Goal: Transaction & Acquisition: Purchase product/service

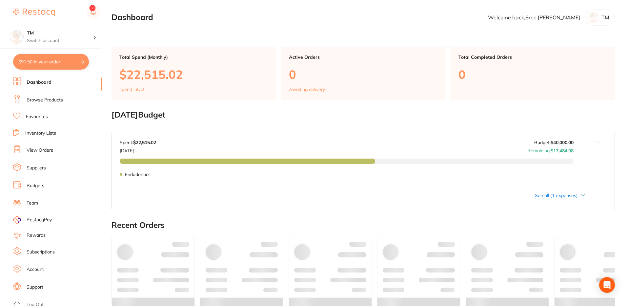
click at [53, 100] on link "Browse Products" at bounding box center [45, 100] width 36 height 7
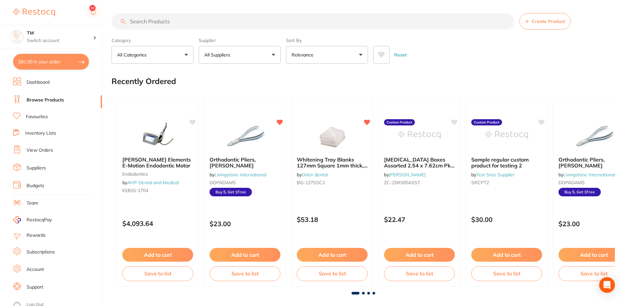
click at [220, 59] on button "All Suppliers" at bounding box center [240, 55] width 82 height 18
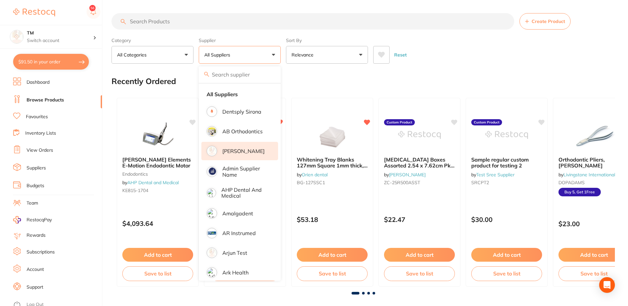
click at [239, 152] on p "[PERSON_NAME]" at bounding box center [244, 151] width 42 height 6
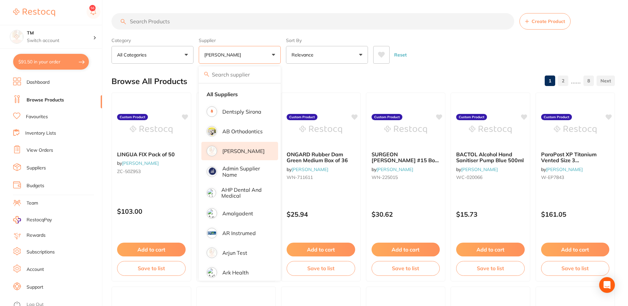
click at [439, 46] on div "Reset" at bounding box center [491, 52] width 237 height 23
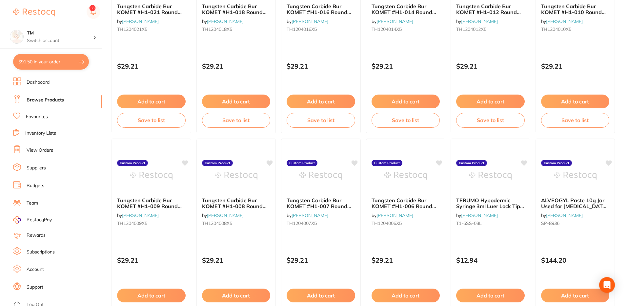
scroll to position [1561, 0]
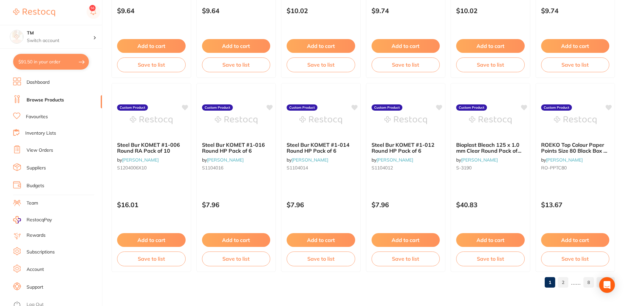
click at [590, 282] on link "8" at bounding box center [589, 282] width 11 height 13
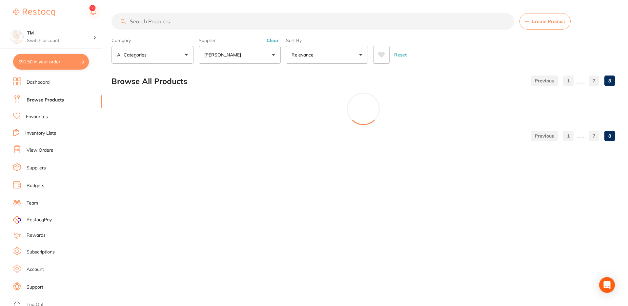
scroll to position [0, 0]
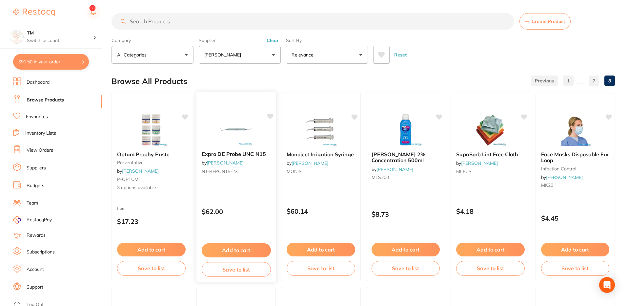
click at [242, 266] on button "Save to list" at bounding box center [236, 269] width 69 height 15
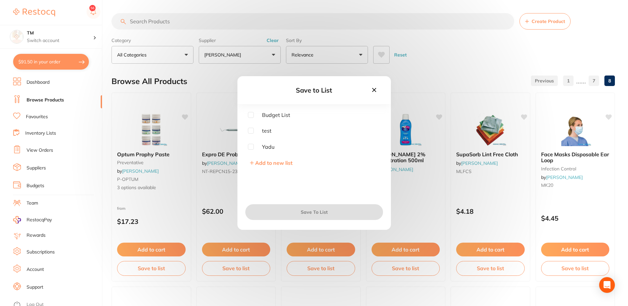
click at [248, 112] on input "checkbox" at bounding box center [251, 115] width 6 height 6
checkbox input "true"
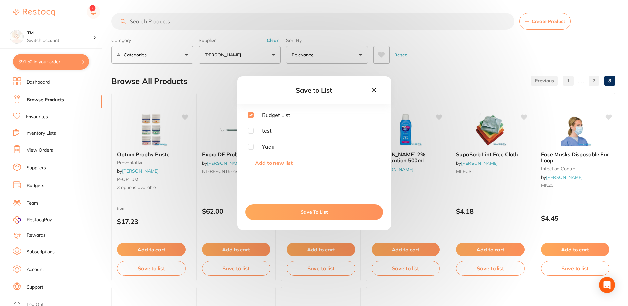
click at [297, 214] on button "Save To List" at bounding box center [314, 212] width 138 height 16
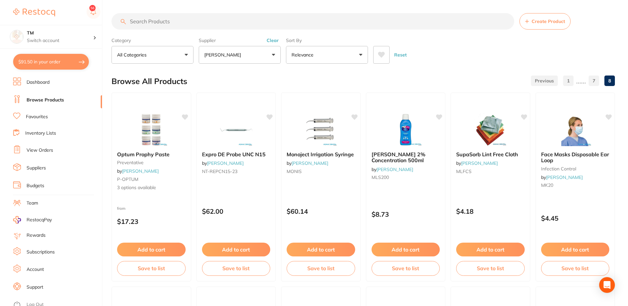
click at [42, 132] on link "Inventory Lists" at bounding box center [40, 133] width 31 height 7
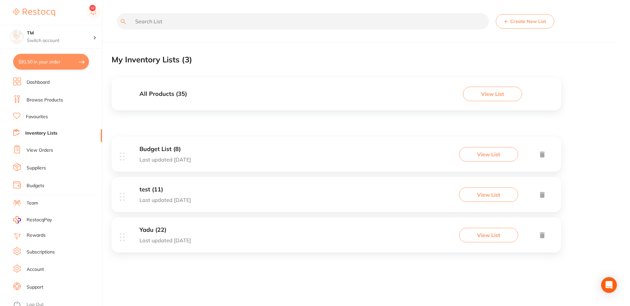
click at [497, 156] on button "View List" at bounding box center [488, 154] width 59 height 14
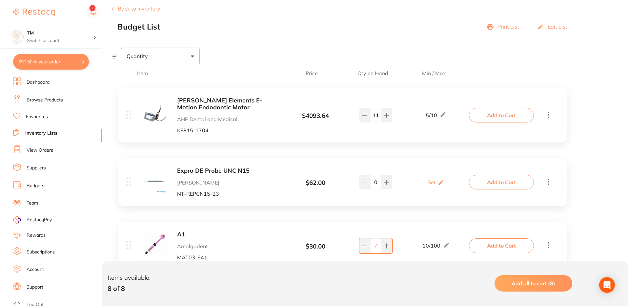
scroll to position [97, 0]
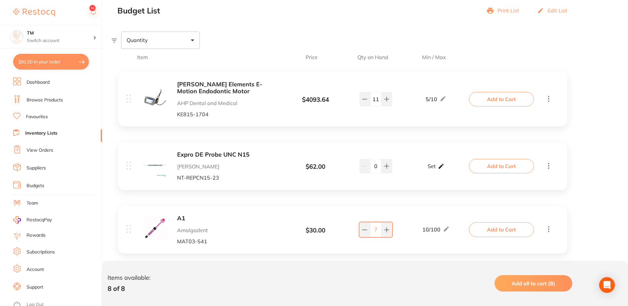
click at [437, 168] on div "Set Set Min / Max" at bounding box center [436, 166] width 17 height 16
click at [429, 168] on input "0" at bounding box center [426, 169] width 13 height 11
click at [458, 150] on div "Expro DE Probe UNC N15 Adam Dental NT-REPCN15-23 $ 62.00 Min 0 / Max 0 0 Min 0 …" at bounding box center [343, 166] width 450 height 48
click at [436, 167] on div "Set Set Min / Max" at bounding box center [436, 166] width 17 height 16
click at [430, 172] on input "0" at bounding box center [426, 169] width 13 height 11
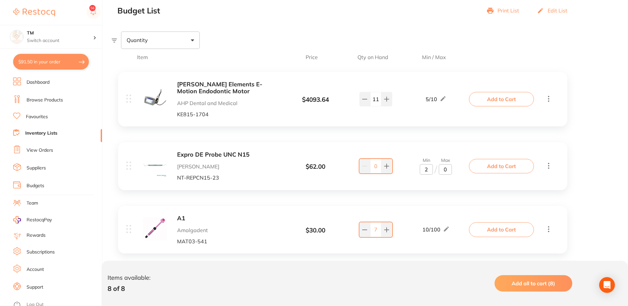
type input "2"
click at [446, 169] on input "0" at bounding box center [445, 169] width 13 height 11
type input "20"
click at [475, 143] on div "Expro DE Probe UNC N15 Adam Dental NT-REPCN15-23 $ 62.00 Min 2 / Max 20 0 Min 2…" at bounding box center [343, 166] width 450 height 48
click at [506, 163] on button "Add to Cart" at bounding box center [501, 166] width 65 height 14
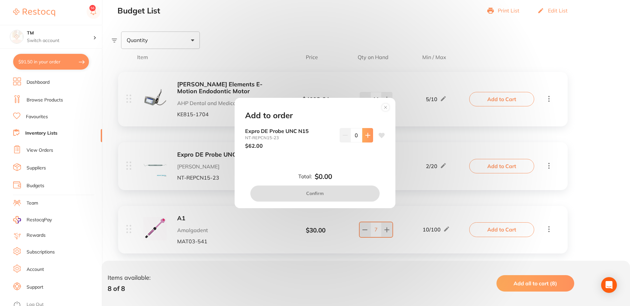
click at [364, 132] on button at bounding box center [367, 135] width 11 height 14
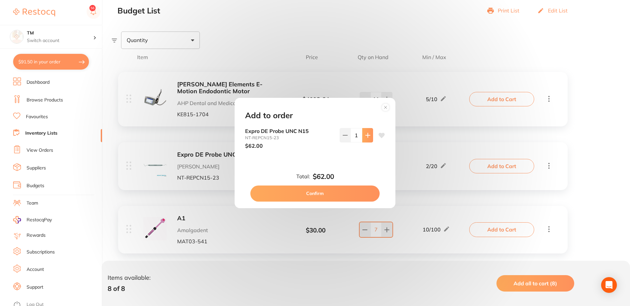
click at [365, 136] on icon at bounding box center [367, 135] width 5 height 5
type input "5"
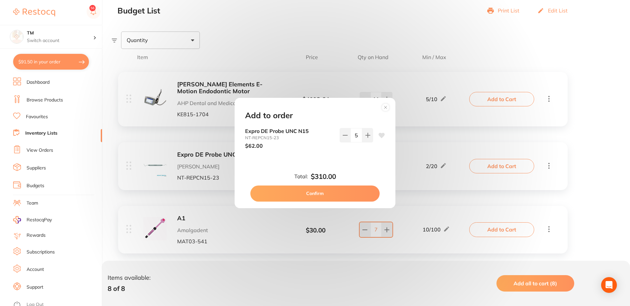
click at [319, 196] on button "Confirm" at bounding box center [314, 193] width 129 height 16
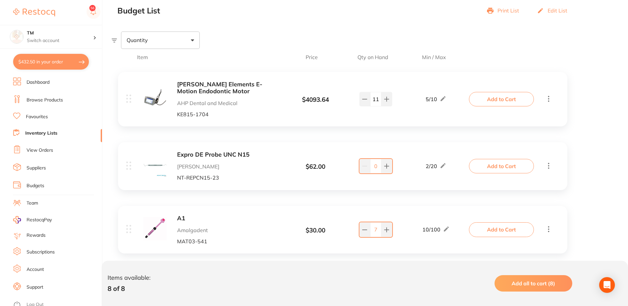
click at [56, 57] on button "$432.50 in your order" at bounding box center [51, 62] width 76 height 16
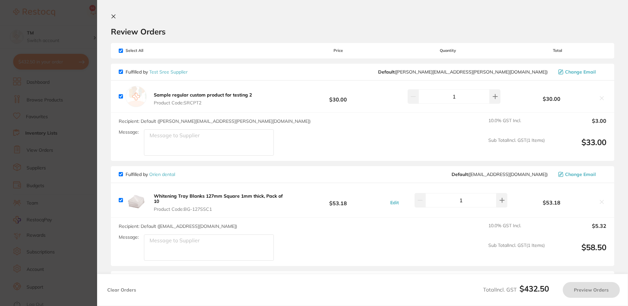
checkbox input "true"
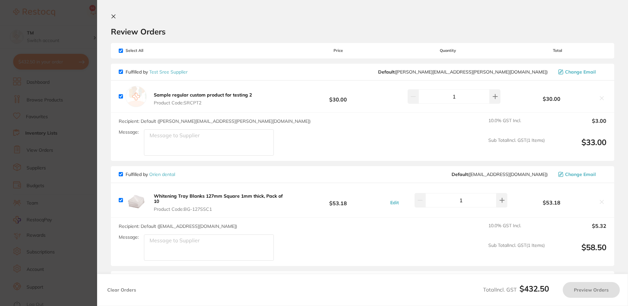
checkbox input "true"
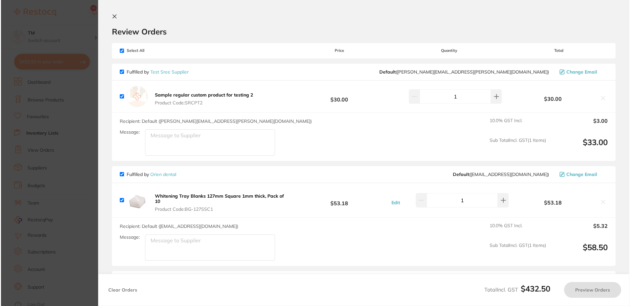
scroll to position [0, 0]
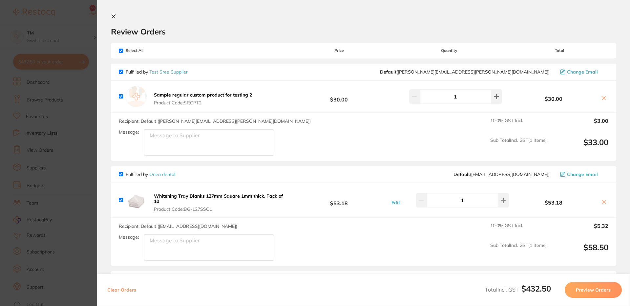
click at [119, 50] on input "checkbox" at bounding box center [121, 51] width 4 height 4
checkbox input "false"
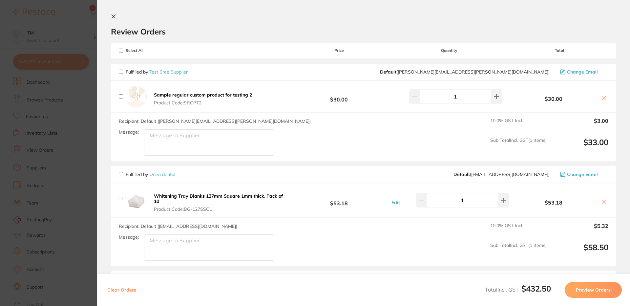
checkbox input "false"
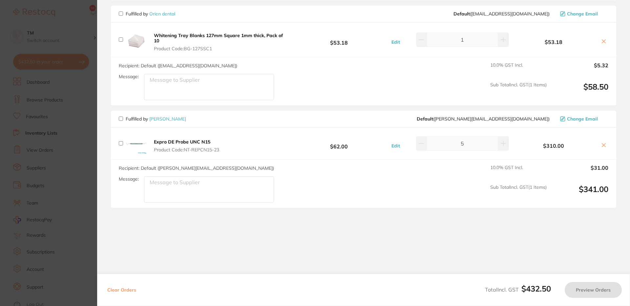
scroll to position [167, 0]
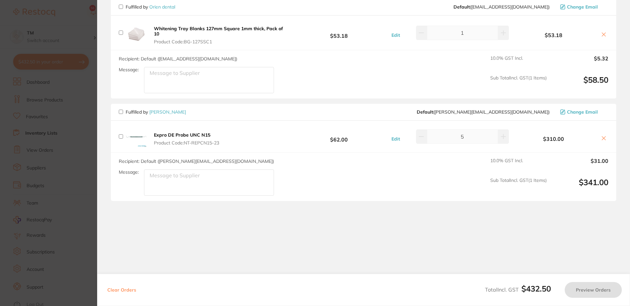
click at [123, 114] on span "Fulfilled by Adam Dental" at bounding box center [152, 112] width 67 height 6
click at [120, 111] on input "checkbox" at bounding box center [121, 112] width 4 height 4
checkbox input "true"
click at [590, 288] on button "Preview Orders" at bounding box center [593, 290] width 57 height 16
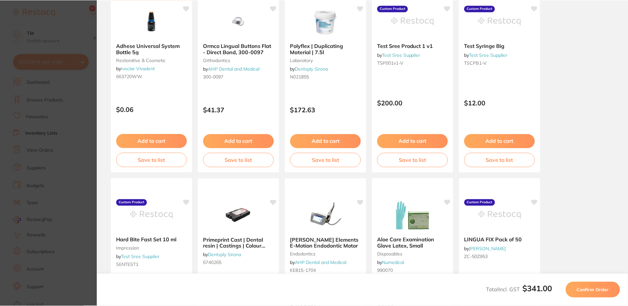
scroll to position [0, 0]
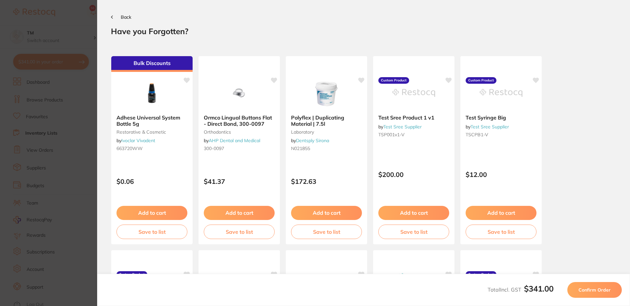
click at [594, 287] on span "Confirm Order" at bounding box center [595, 290] width 32 height 6
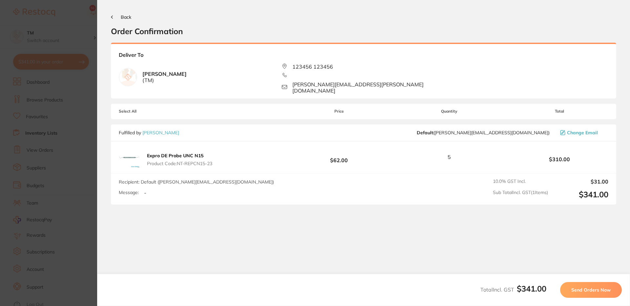
click at [592, 291] on span "Send Orders Now" at bounding box center [590, 290] width 39 height 6
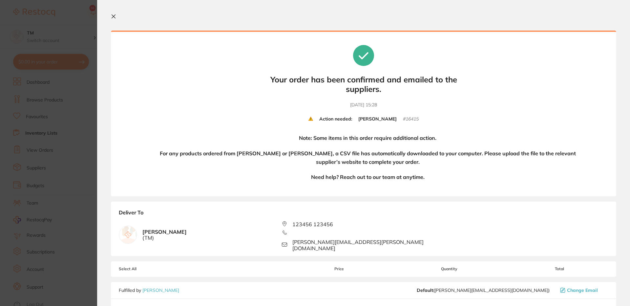
click at [113, 14] on icon at bounding box center [113, 16] width 5 height 5
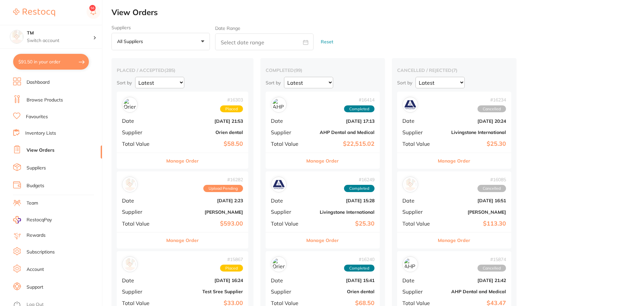
checkbox input "false"
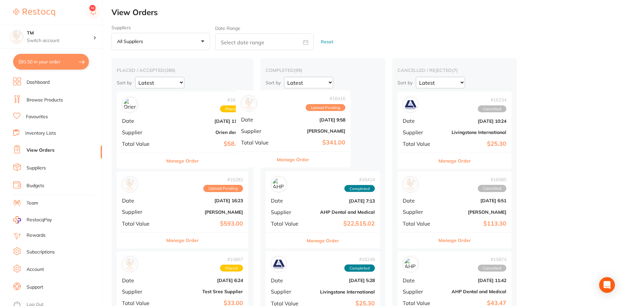
drag, startPoint x: 159, startPoint y: 118, endPoint x: 281, endPoint y: 117, distance: 121.8
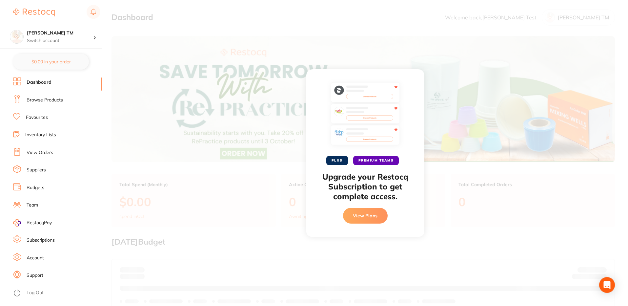
click at [31, 102] on link "Browse Products" at bounding box center [45, 100] width 36 height 7
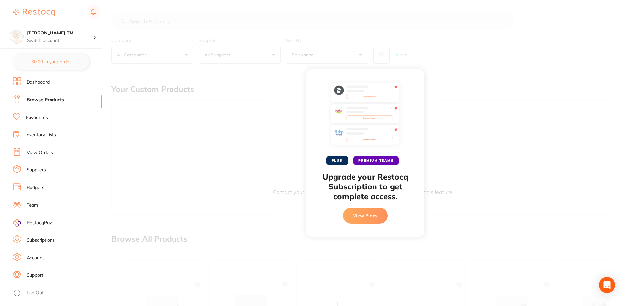
click at [35, 102] on link "Browse Products" at bounding box center [45, 100] width 37 height 7
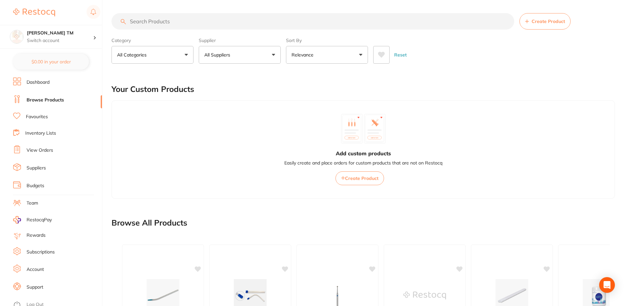
click at [260, 53] on button "All Suppliers" at bounding box center [240, 55] width 82 height 18
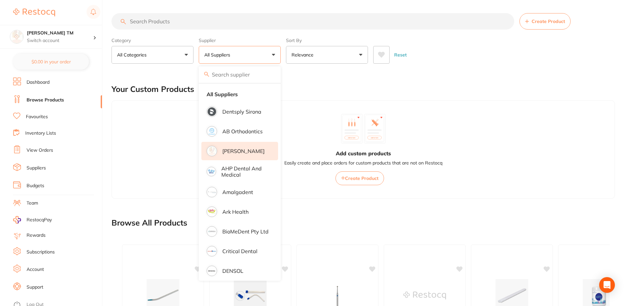
click at [240, 148] on p "[PERSON_NAME]" at bounding box center [244, 151] width 42 height 6
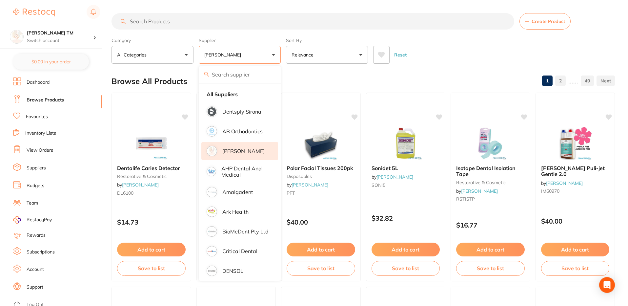
click at [495, 51] on div "Reset" at bounding box center [491, 52] width 237 height 23
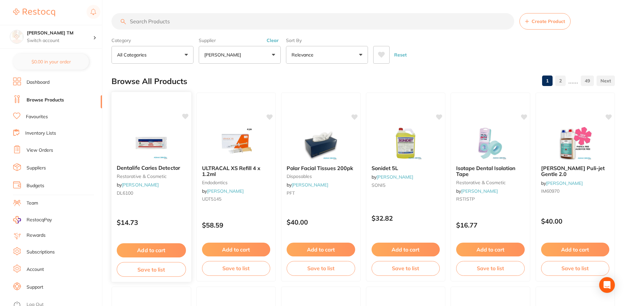
click at [145, 271] on button "Save to list" at bounding box center [151, 269] width 69 height 15
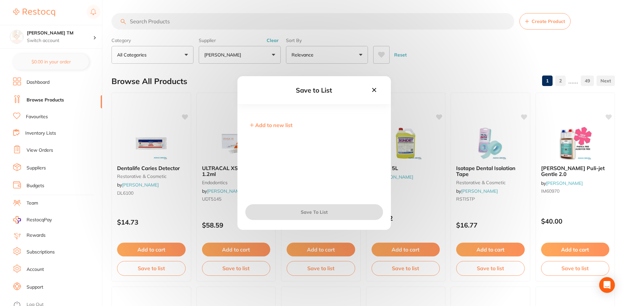
click at [278, 123] on span "Add to new list" at bounding box center [273, 125] width 37 height 7
click at [272, 127] on input "text" at bounding box center [314, 129] width 133 height 17
type input "inventory_1"
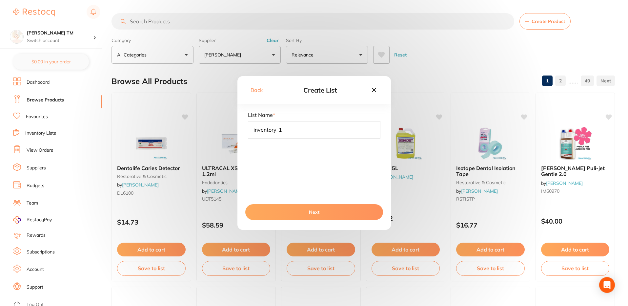
click at [319, 214] on button "Next" at bounding box center [314, 212] width 138 height 16
click at [372, 92] on icon at bounding box center [374, 89] width 7 height 7
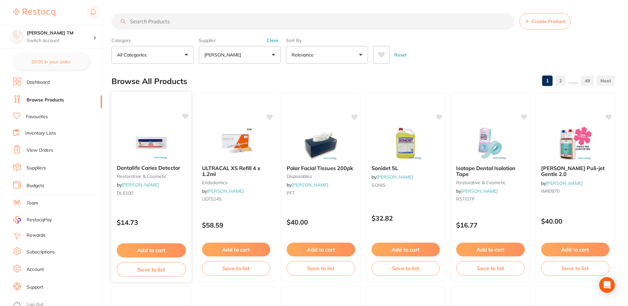
click at [152, 270] on button "Save to list" at bounding box center [151, 269] width 69 height 15
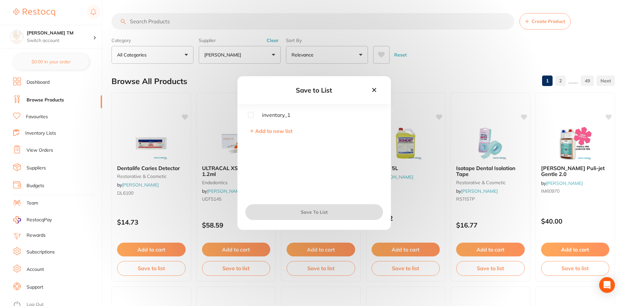
click at [250, 114] on input "checkbox" at bounding box center [251, 115] width 6 height 6
checkbox input "true"
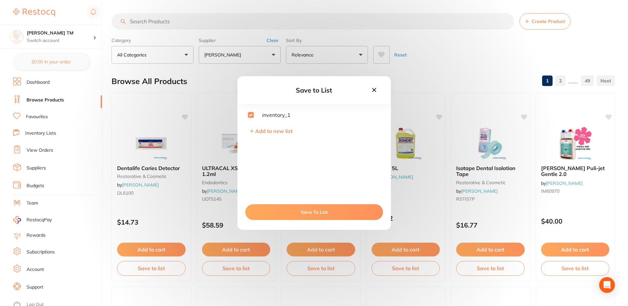
click at [310, 212] on button "Save To List" at bounding box center [314, 212] width 138 height 16
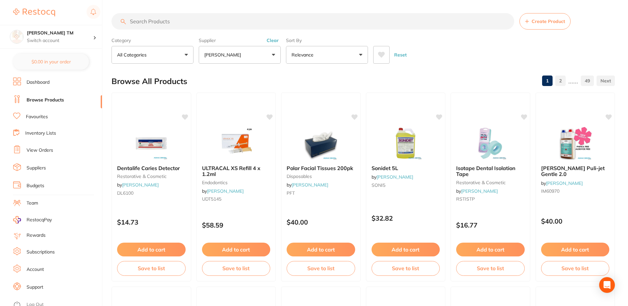
click at [43, 134] on link "Inventory Lists" at bounding box center [40, 133] width 31 height 7
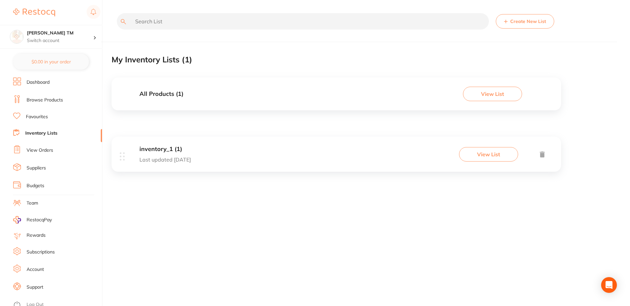
click at [486, 159] on button "View List" at bounding box center [488, 154] width 59 height 14
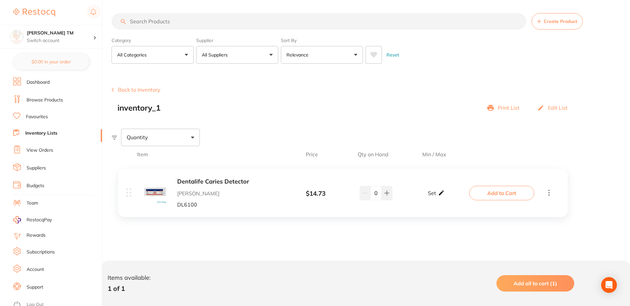
click at [441, 193] on icon at bounding box center [441, 192] width 5 height 5
click at [432, 197] on input "0" at bounding box center [426, 196] width 13 height 11
type input "2"
click at [449, 199] on input "0" at bounding box center [445, 196] width 13 height 11
type input "20"
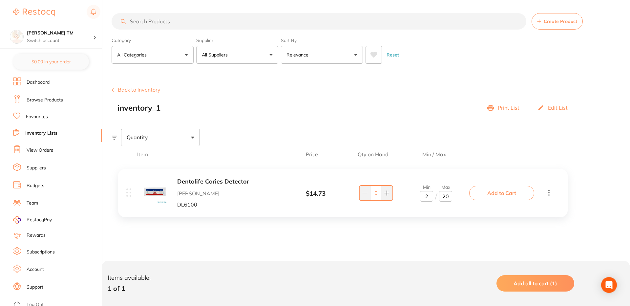
click at [403, 167] on div "Dentalife Caries Detector Adam Dental DL6100 $ 14.73 Min 2 / Max 20 0 Min 2 / M…" at bounding box center [343, 195] width 463 height 66
click at [509, 189] on button "Add to Cart" at bounding box center [501, 193] width 65 height 14
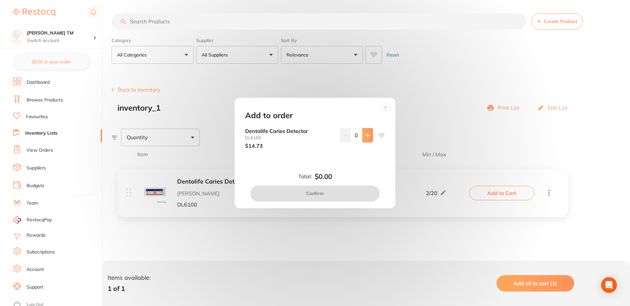
click at [364, 132] on button at bounding box center [367, 135] width 11 height 14
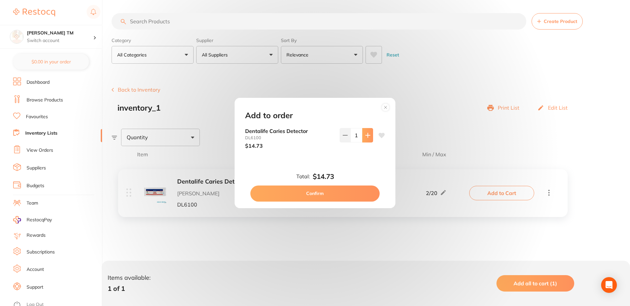
click at [364, 132] on button at bounding box center [367, 135] width 11 height 14
type input "5"
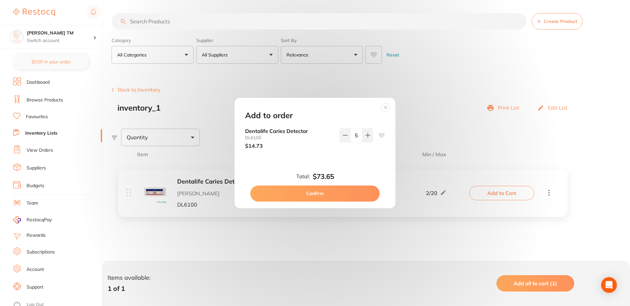
click at [326, 195] on button "Confirm" at bounding box center [314, 193] width 129 height 16
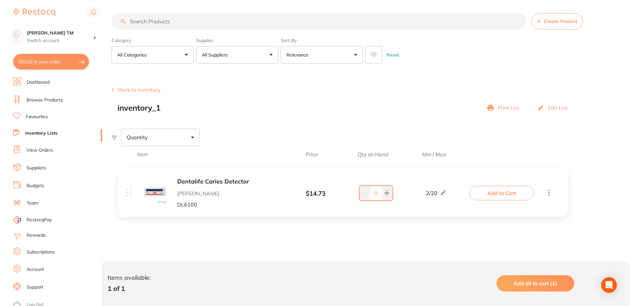
click at [60, 65] on button "$81.02 in your order" at bounding box center [51, 62] width 76 height 16
checkbox input "true"
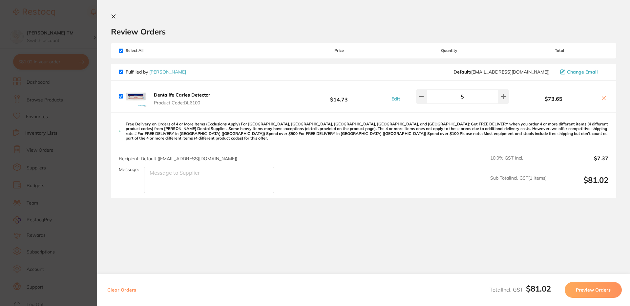
click at [593, 289] on button "Preview Orders" at bounding box center [593, 290] width 57 height 16
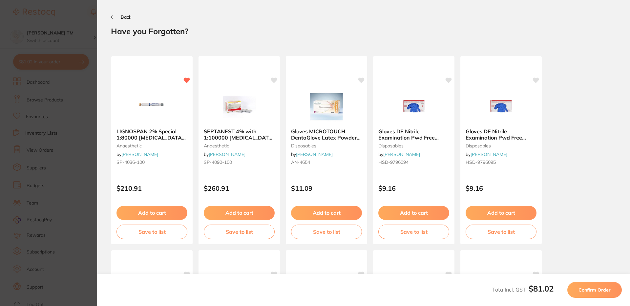
click at [593, 289] on span "Confirm Order" at bounding box center [595, 290] width 32 height 6
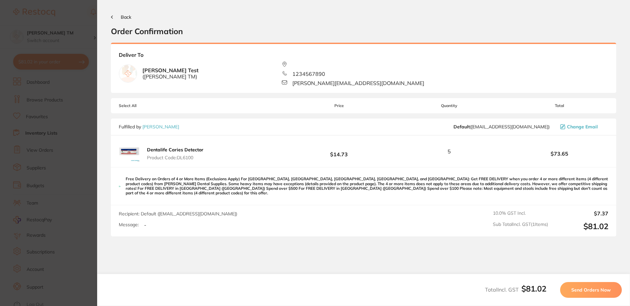
click at [593, 289] on span "Send Orders Now" at bounding box center [590, 290] width 39 height 6
click at [406, 286] on div "Total Incl. GST $81.02 Send Orders Now" at bounding box center [363, 290] width 533 height 32
click at [579, 291] on span "Send Orders Now" at bounding box center [590, 290] width 39 height 6
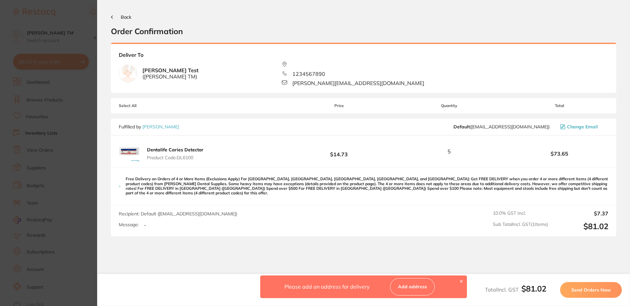
click at [422, 287] on link "Add address" at bounding box center [412, 286] width 45 height 17
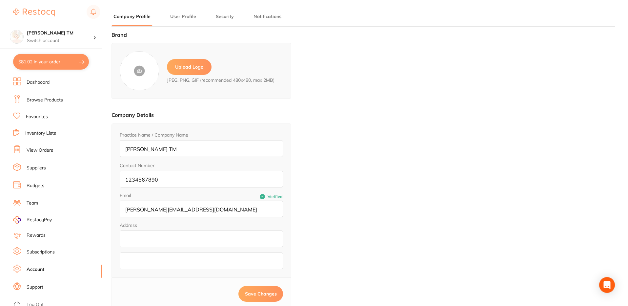
type input "Nitheesh"
type input "Test"
type input "[PERSON_NAME][EMAIL_ADDRESS][DOMAIN_NAME]"
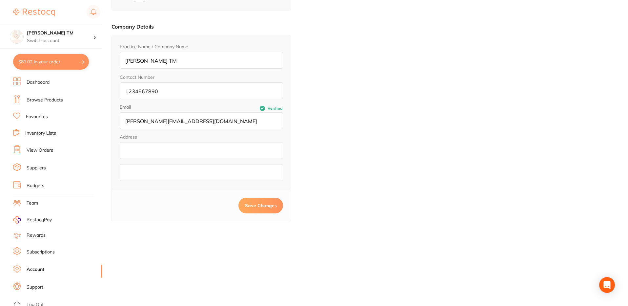
click at [158, 148] on input "addressLineOne" at bounding box center [201, 150] width 163 height 17
type input "d"
type input "test address"
click at [254, 208] on span "Save Changes" at bounding box center [261, 205] width 32 height 6
click at [50, 58] on button "$81.02 in your order" at bounding box center [51, 62] width 76 height 16
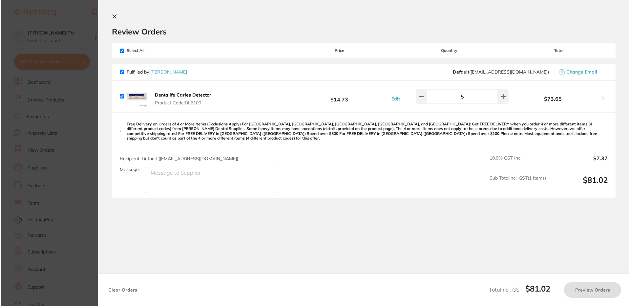
scroll to position [0, 0]
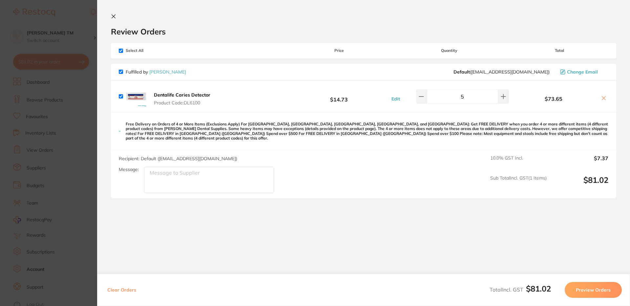
click at [589, 289] on button "Preview Orders" at bounding box center [593, 290] width 57 height 16
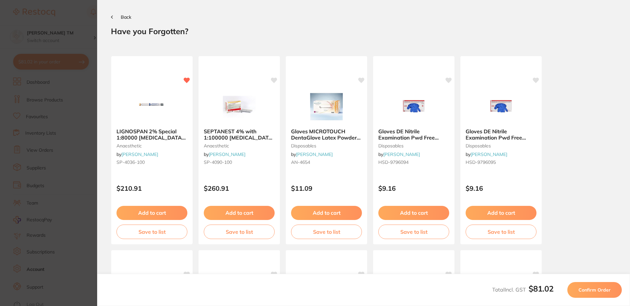
click at [589, 289] on span "Confirm Order" at bounding box center [595, 290] width 32 height 6
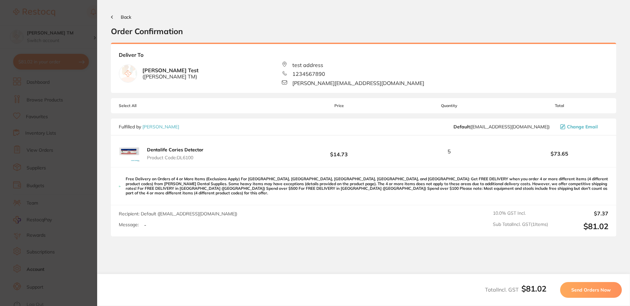
click at [589, 289] on span "Send Orders Now" at bounding box center [590, 290] width 39 height 6
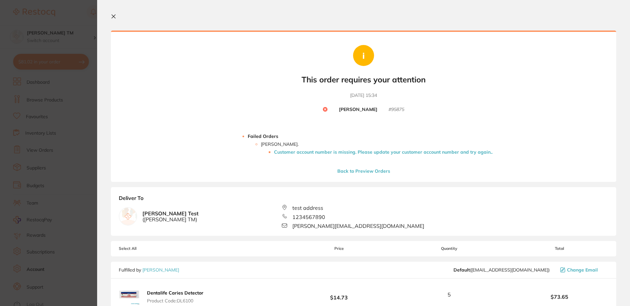
click at [362, 150] on li "Customer account number is missing. Please update your customer account number …" at bounding box center [383, 151] width 219 height 5
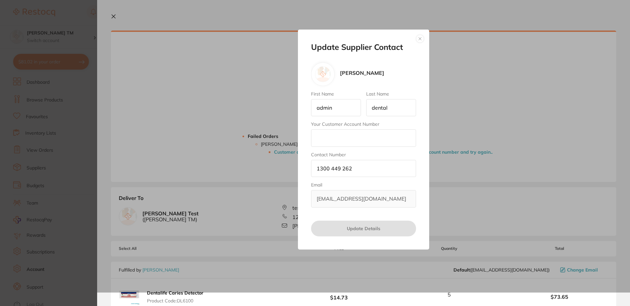
click at [342, 142] on input "Your Customer Account Number" at bounding box center [363, 137] width 105 height 17
type input "TESTCAN"
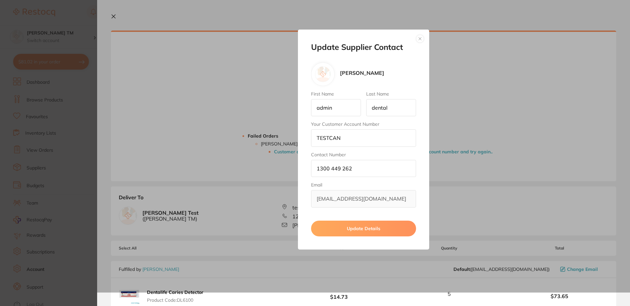
click at [367, 226] on button "Update Details" at bounding box center [363, 229] width 105 height 16
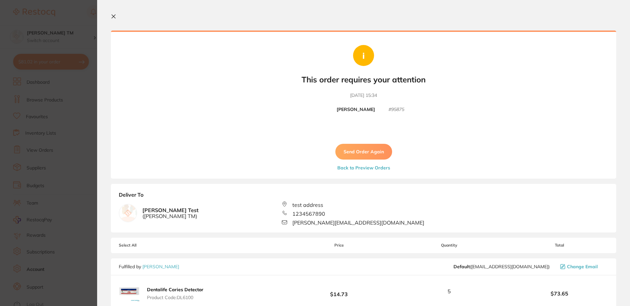
click at [367, 152] on button "Send Order Again" at bounding box center [363, 152] width 57 height 16
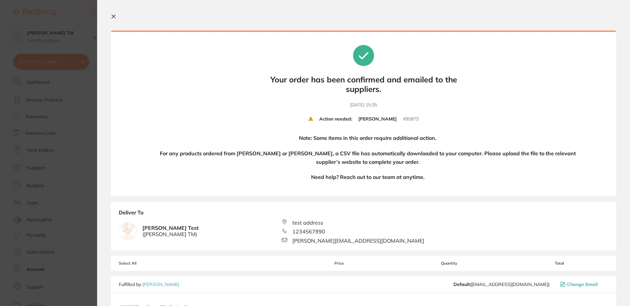
click at [113, 15] on icon at bounding box center [114, 17] width 4 height 4
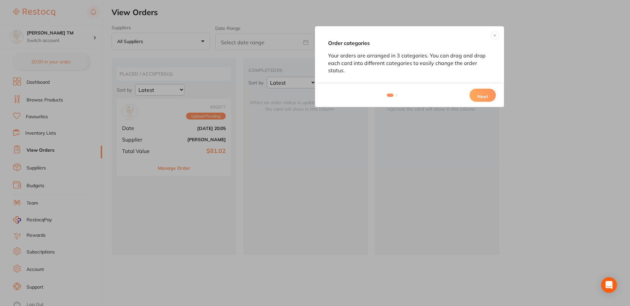
click at [492, 94] on button "Next" at bounding box center [483, 95] width 26 height 13
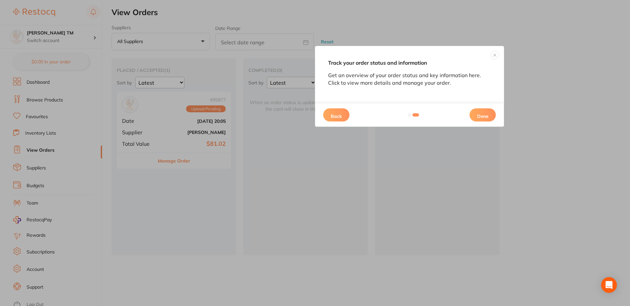
click at [482, 120] on button "Done" at bounding box center [483, 114] width 26 height 13
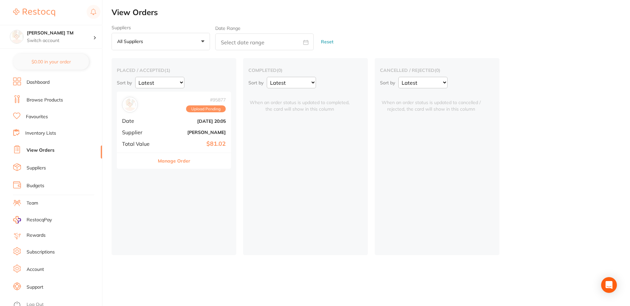
click at [32, 133] on link "Inventory Lists" at bounding box center [40, 133] width 31 height 7
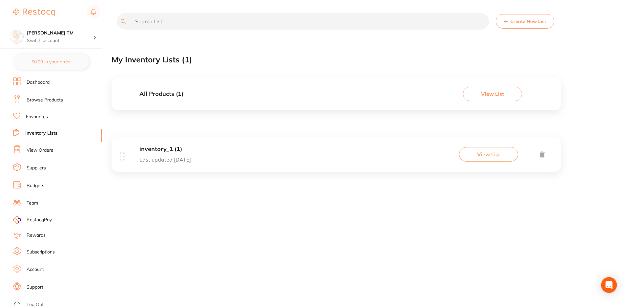
click at [495, 153] on button "View List" at bounding box center [488, 154] width 59 height 14
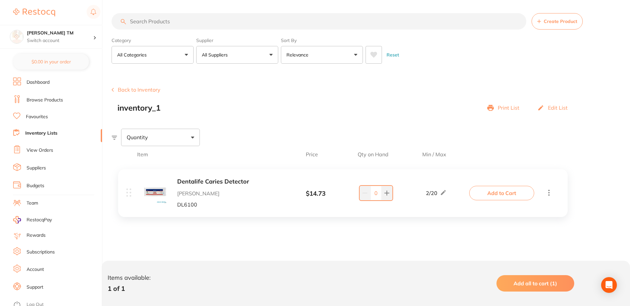
click at [35, 151] on link "View Orders" at bounding box center [40, 150] width 27 height 7
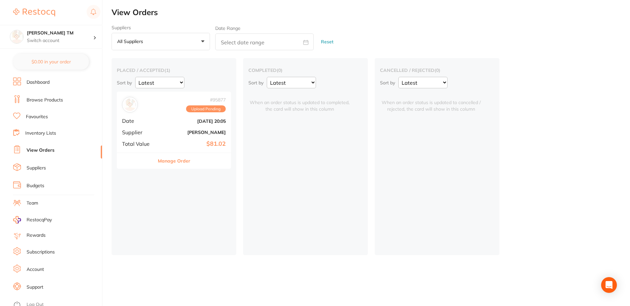
click at [174, 123] on b "[DATE] 20:05" at bounding box center [193, 120] width 66 height 5
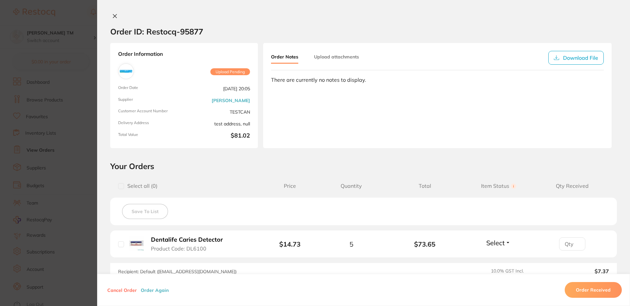
click at [71, 11] on section "Order ID: Restocq- 95877 Order Information Upload Pending Order Date Oct 3 2025…" at bounding box center [315, 153] width 630 height 306
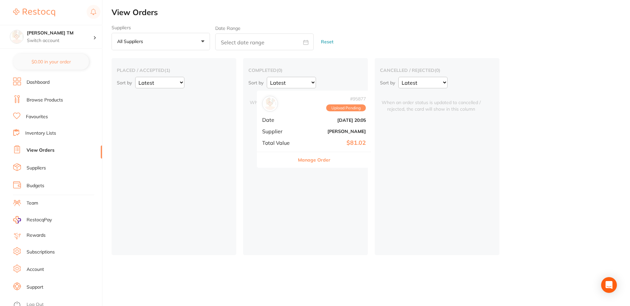
drag, startPoint x: 167, startPoint y: 126, endPoint x: 310, endPoint y: 123, distance: 142.5
click at [310, 123] on div "placed / accepted ( 1 ) Sort by Latest Notification # 95877 Upload Pending Date…" at bounding box center [371, 156] width 519 height 197
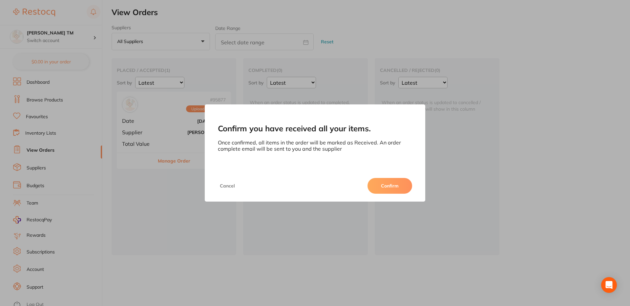
click at [387, 187] on button "Confirm" at bounding box center [390, 186] width 45 height 16
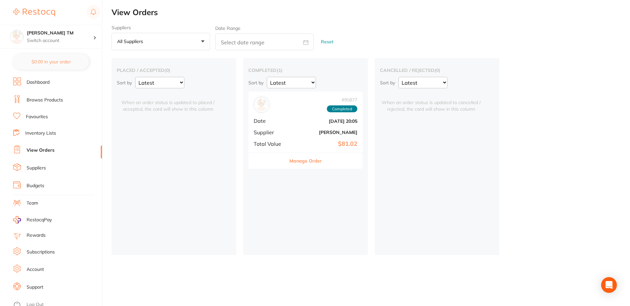
click at [40, 132] on link "Inventory Lists" at bounding box center [40, 133] width 31 height 7
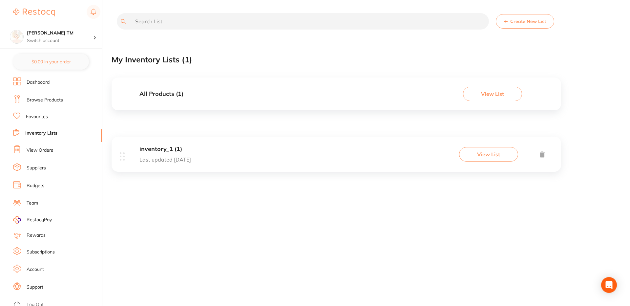
click at [481, 157] on button "View List" at bounding box center [488, 154] width 59 height 14
